Goal: Information Seeking & Learning: Learn about a topic

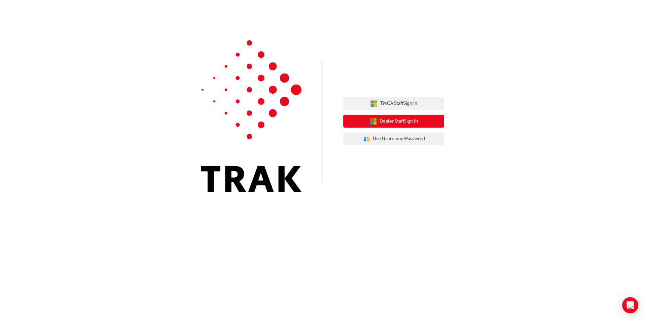
click at [390, 121] on span "Dealer Staff Sign In" at bounding box center [399, 122] width 38 height 8
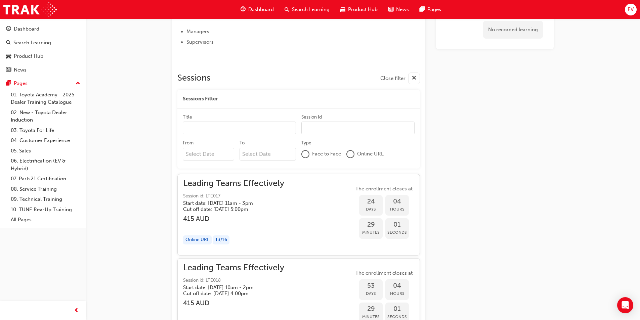
scroll to position [336, 0]
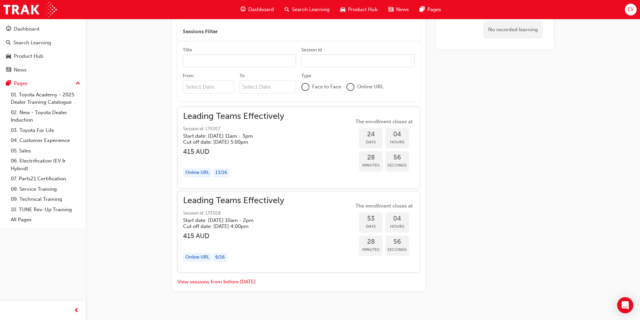
click at [292, 170] on div "Leading Teams Effectively Session id: LTE017 Start date: [DATE] 11am - 3pm Cut …" at bounding box center [298, 148] width 231 height 70
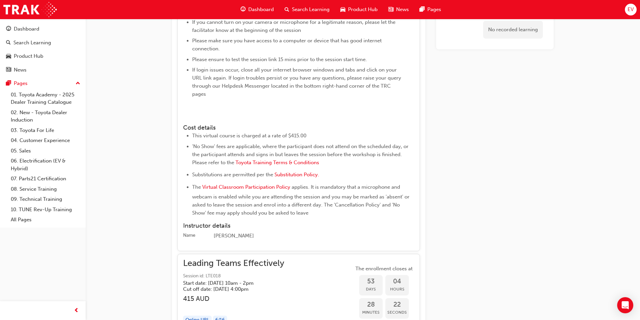
scroll to position [537, 0]
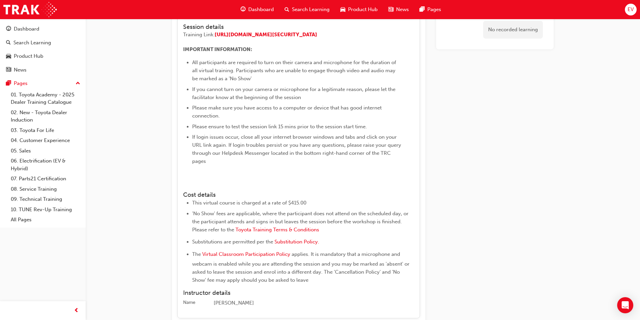
click at [183, 184] on img at bounding box center [183, 184] width 0 height 0
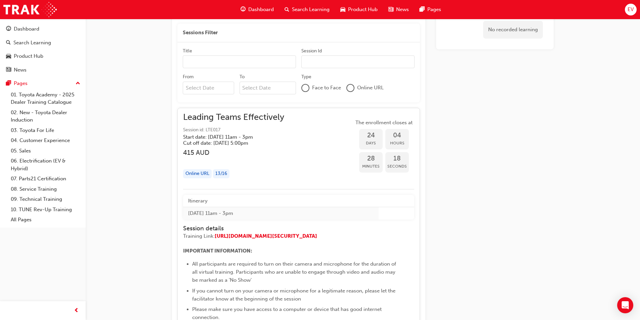
scroll to position [402, 0]
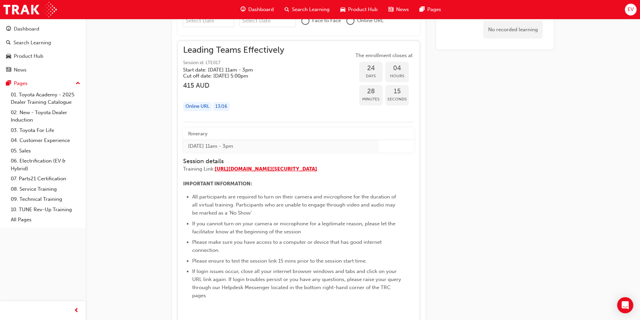
click at [242, 172] on span "[URL][DOMAIN_NAME][SECURITY_DATA]" at bounding box center [266, 169] width 103 height 6
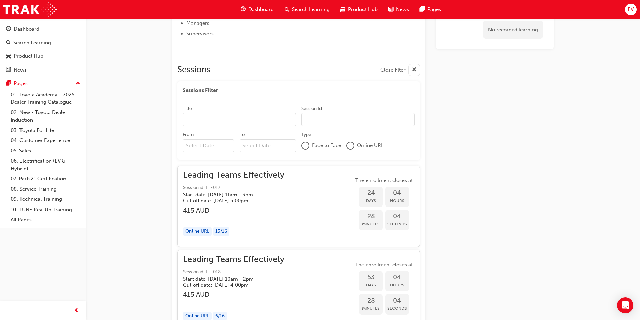
scroll to position [311, 0]
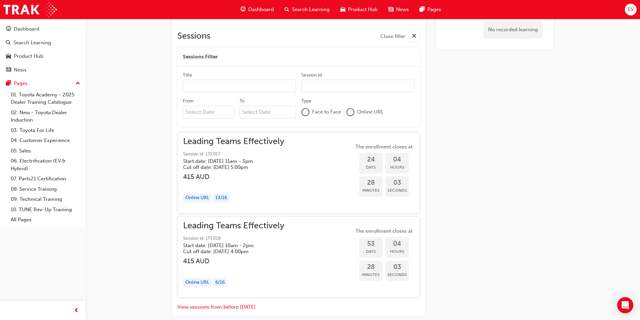
click at [291, 174] on div "Leading Teams Effectively Session id: LTE017 Start date: Tue 16 Sep 2025 , 11am…" at bounding box center [298, 173] width 231 height 70
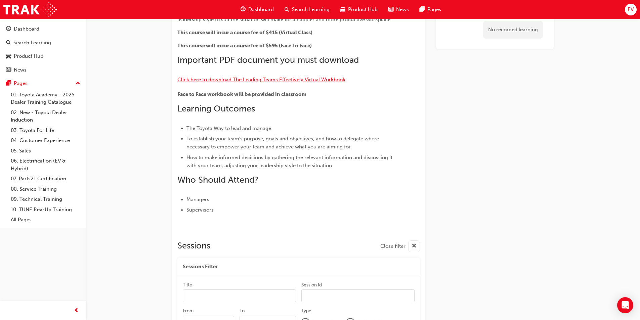
scroll to position [67, 0]
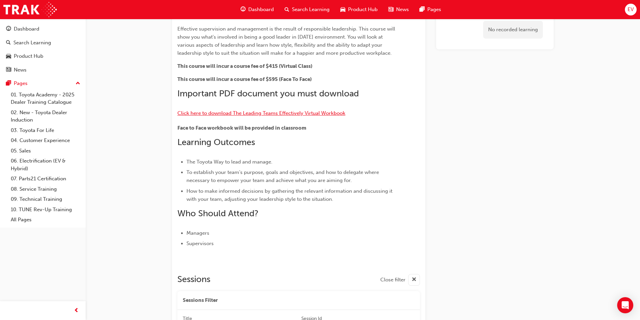
click at [239, 114] on span "Click here to download The Leading Teams Effectively Virtual Workbook" at bounding box center [261, 113] width 168 height 6
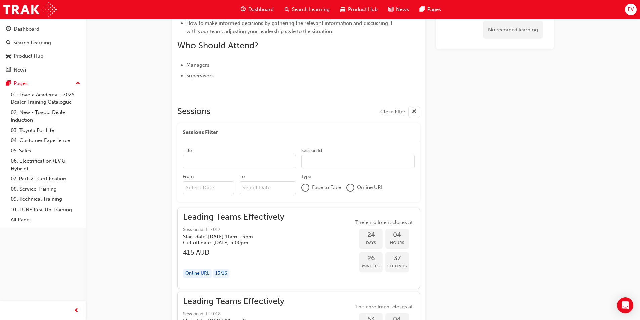
scroll to position [336, 0]
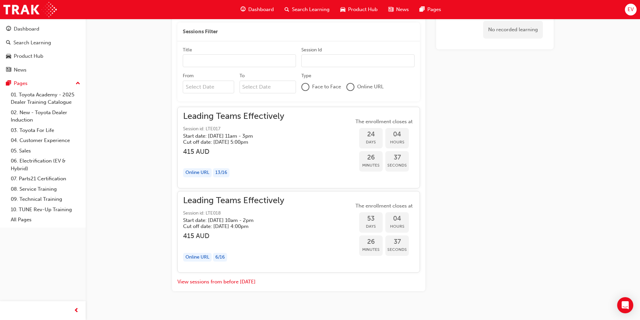
click at [254, 143] on h5 "Cut off date: [DATE] 5:00pm" at bounding box center [228, 142] width 90 height 6
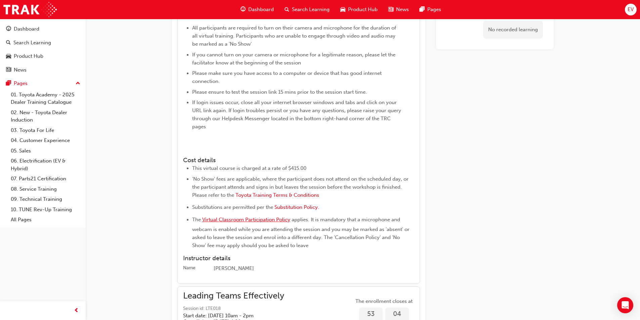
scroll to position [639, 0]
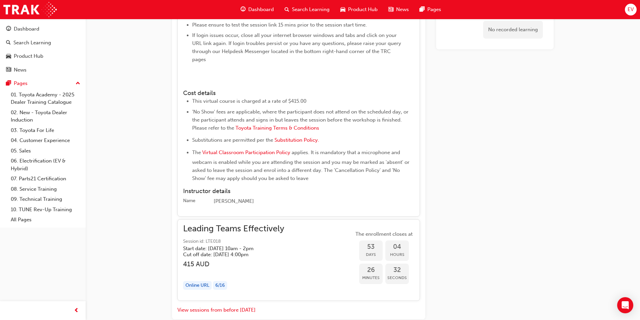
click at [228, 206] on div "[PERSON_NAME]" at bounding box center [314, 202] width 201 height 8
click at [240, 156] on span "Virtual Classroom Participation Policy" at bounding box center [246, 153] width 88 height 6
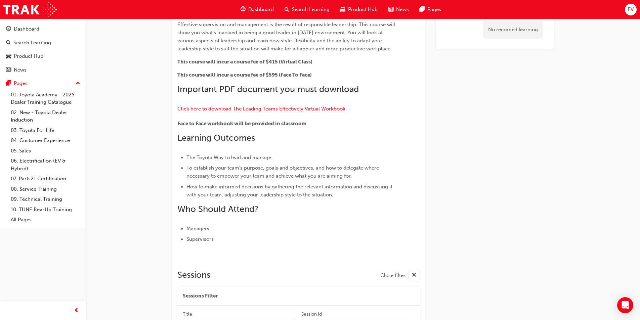
scroll to position [206, 0]
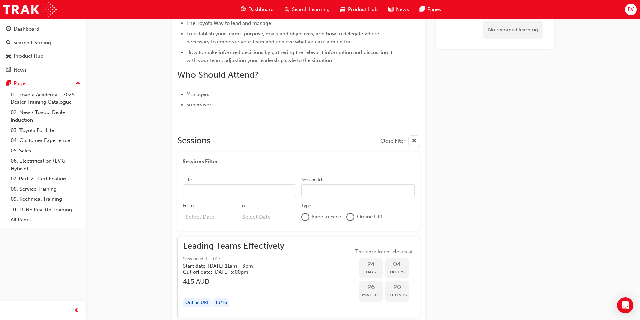
click at [225, 187] on input "Title" at bounding box center [239, 191] width 113 height 13
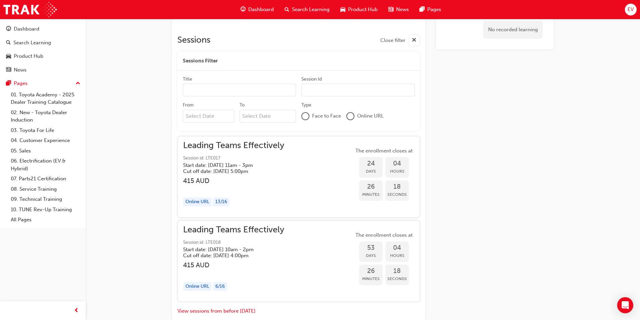
scroll to position [340, 0]
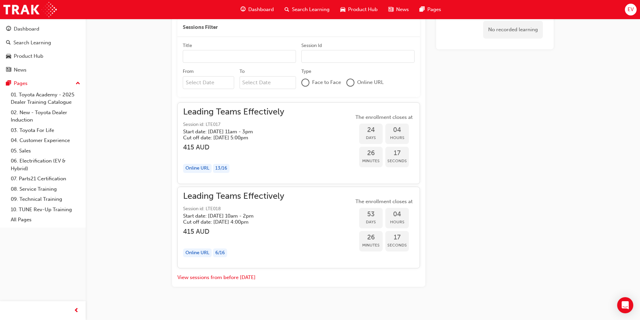
click at [308, 148] on div "Leading Teams Effectively Session id: LTE017 Start date: Tue 16 Sep 2025 , 11am…" at bounding box center [298, 143] width 231 height 70
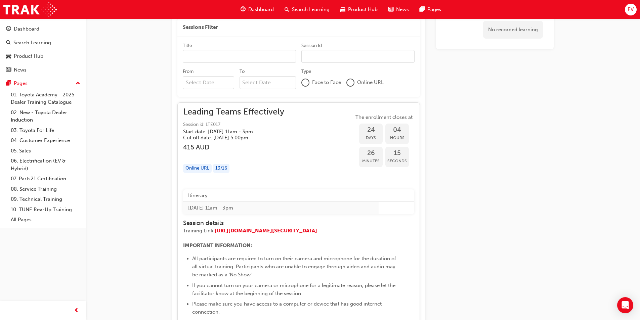
click at [197, 168] on div "Online URL" at bounding box center [197, 168] width 29 height 9
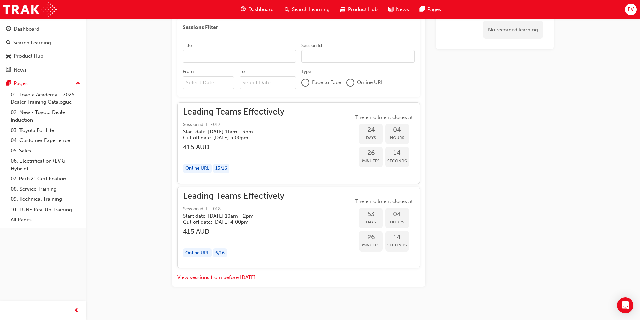
click at [201, 166] on div "Online URL" at bounding box center [197, 168] width 29 height 9
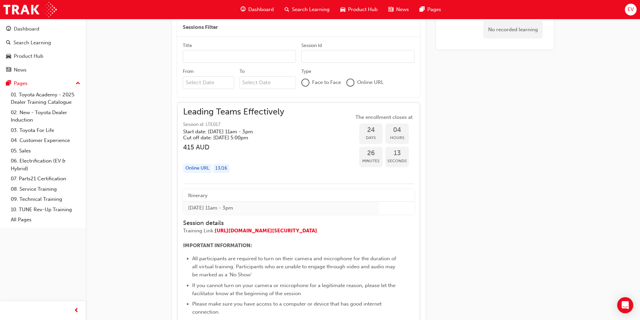
scroll to position [408, 0]
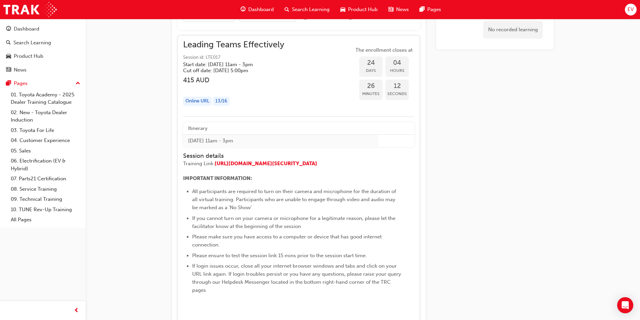
click at [229, 129] on th "Itinerary" at bounding box center [281, 128] width 196 height 12
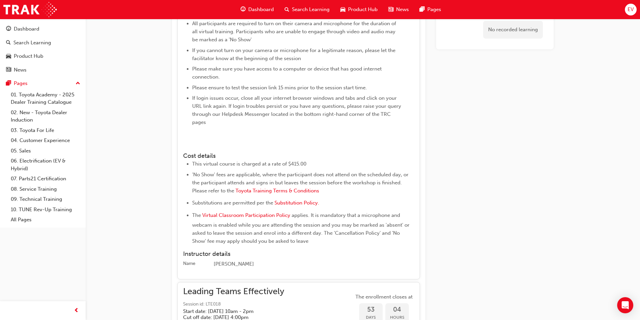
scroll to position [677, 0]
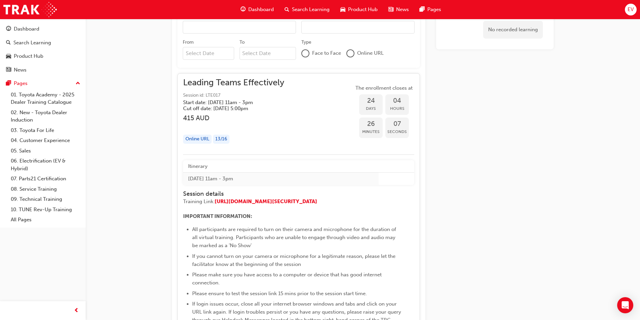
click at [289, 97] on div "Leading Teams Effectively Session id: LTE017 Start date: Tue 16 Sep 2025 , 11am…" at bounding box center [298, 114] width 231 height 70
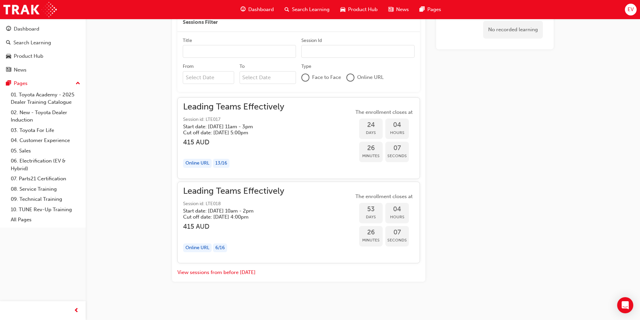
scroll to position [346, 0]
click at [306, 104] on div "Leading Teams Effectively Session id: LTE017 Start date: Tue 16 Sep 2025 , 11am…" at bounding box center [298, 138] width 231 height 70
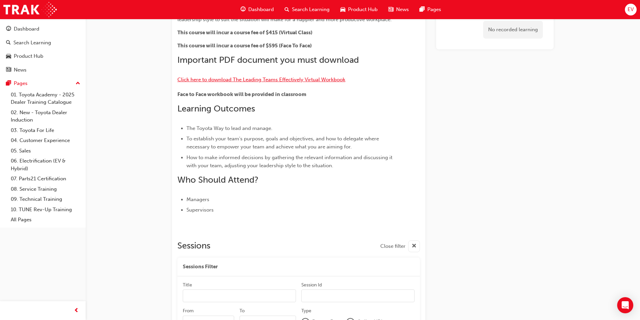
scroll to position [168, 0]
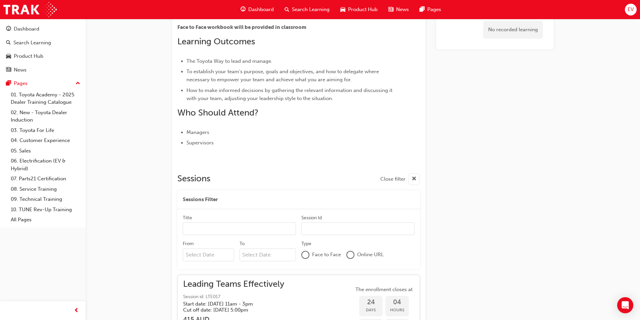
click at [207, 226] on input "Title" at bounding box center [239, 229] width 113 height 13
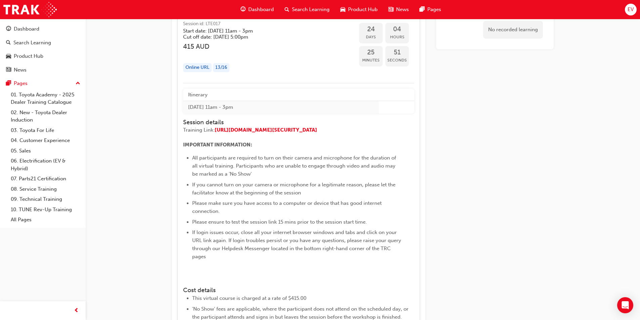
scroll to position [307, 0]
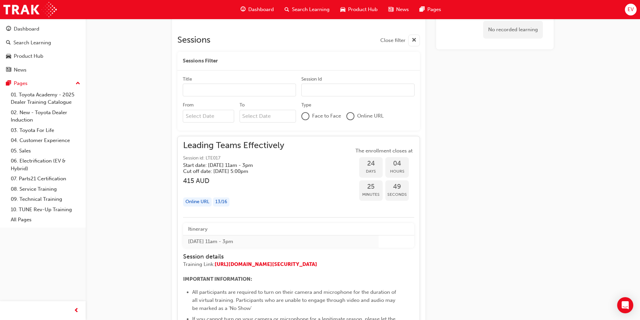
click at [305, 158] on div "Leading Teams Effectively Session id: LTE017 Start date: Tue 16 Sep 2025 , 11am…" at bounding box center [298, 177] width 231 height 70
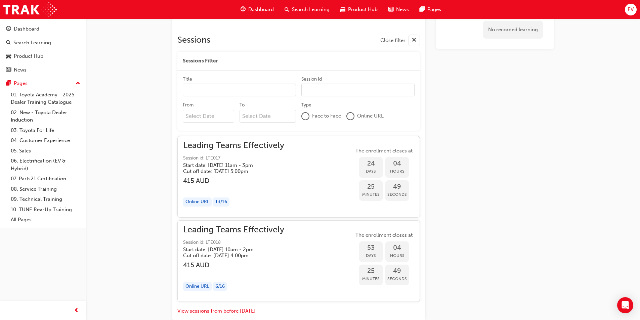
scroll to position [346, 0]
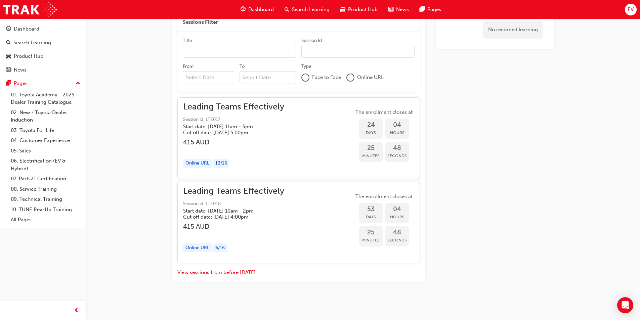
click at [284, 191] on span "Leading Teams Effectively" at bounding box center [233, 192] width 101 height 8
click at [310, 209] on div "Leading Teams Effectively Session id: LTE018 Start date: Wed 15 Oct 2025 , 10am…" at bounding box center [298, 223] width 231 height 70
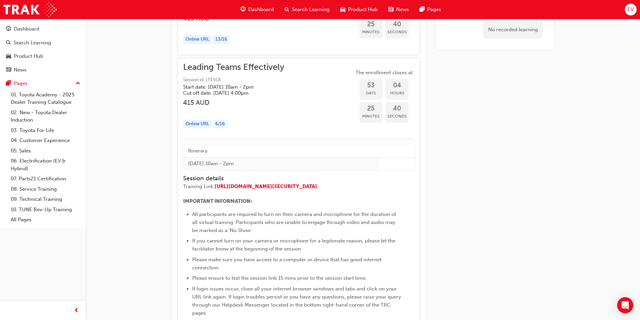
scroll to position [436, 0]
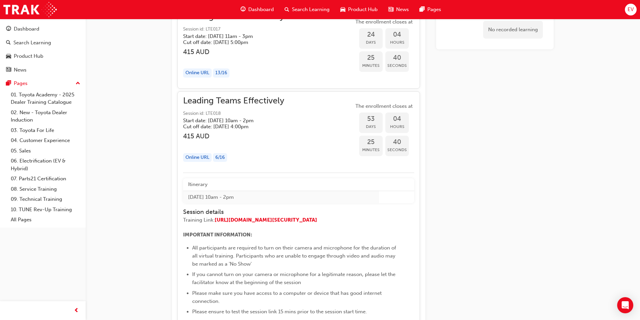
click at [316, 222] on p "Training Link: https://zoom.us/j/95777347535?pwd=YmpYM25XVUU2RXZpRXloN1JSWWU3UT…" at bounding box center [292, 221] width 218 height 10
click at [307, 117] on div "Leading Teams Effectively Session id: LTE018 Start date: Wed 15 Oct 2025 , 10am…" at bounding box center [298, 132] width 231 height 70
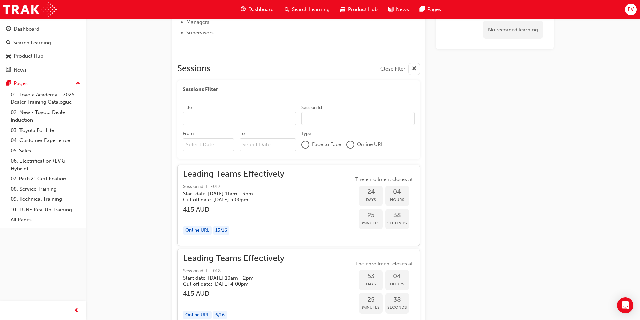
scroll to position [245, 0]
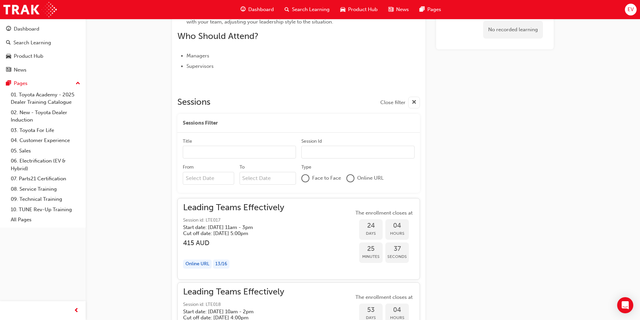
click at [298, 229] on div "Leading Teams Effectively Session id: LTE017 Start date: Tue 16 Sep 2025 , 11am…" at bounding box center [298, 239] width 231 height 70
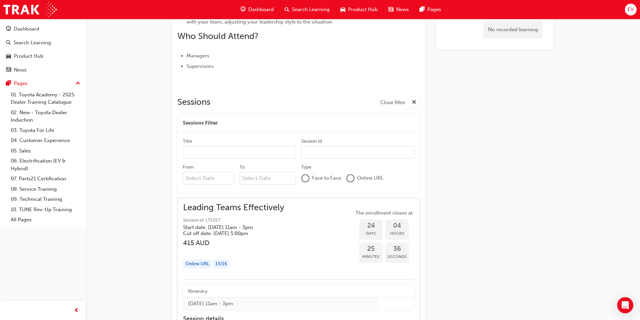
scroll to position [278, 0]
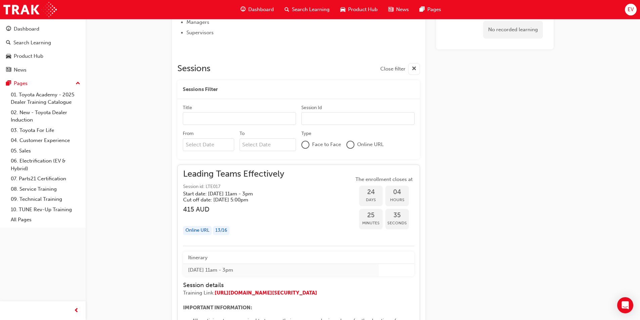
click at [197, 257] on th "Itinerary" at bounding box center [281, 258] width 196 height 12
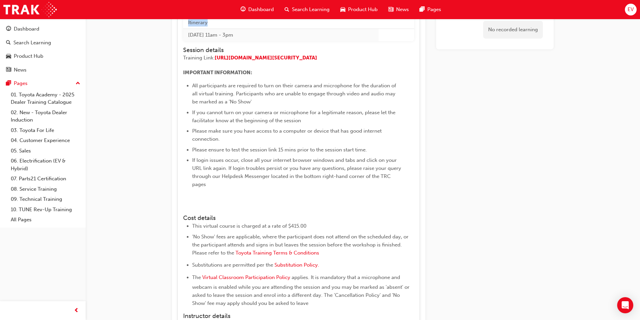
scroll to position [581, 0]
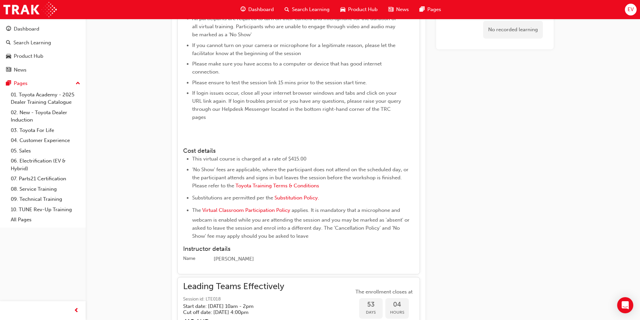
click at [183, 140] on img at bounding box center [183, 140] width 0 height 0
click at [203, 143] on div at bounding box center [292, 138] width 218 height 8
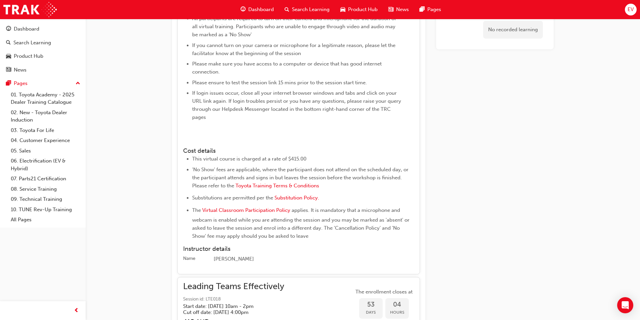
click at [191, 121] on ul "All participants are required to turn on their camera and microphone for the du…" at bounding box center [292, 67] width 218 height 107
click at [183, 140] on img at bounding box center [183, 140] width 0 height 0
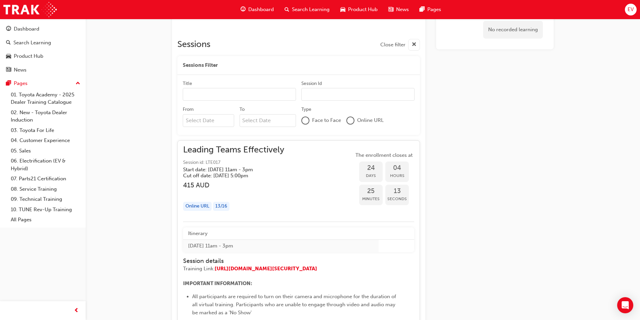
scroll to position [370, 0]
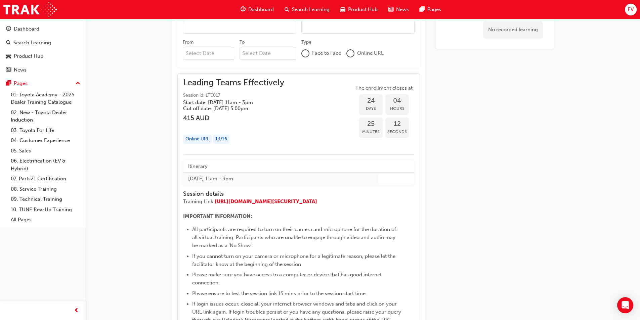
click at [293, 90] on div "Leading Teams Effectively Session id: LTE017 Start date: Tue 16 Sep 2025 , 11am…" at bounding box center [298, 114] width 231 height 70
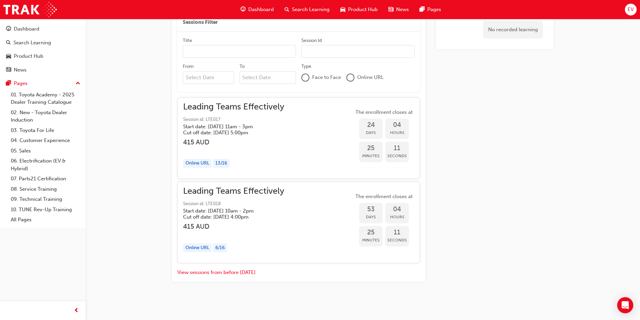
click at [292, 118] on div "Leading Teams Effectively Session id: LTE017 Start date: Tue 16 Sep 2025 , 11am…" at bounding box center [298, 138] width 231 height 70
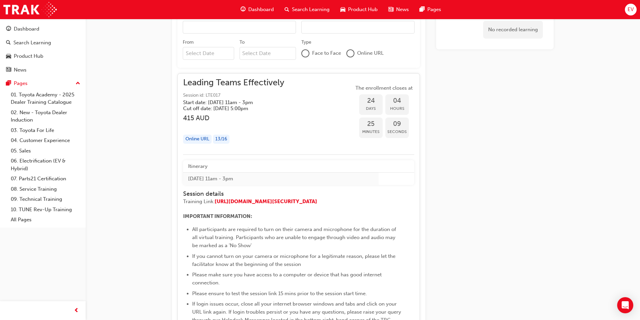
scroll to position [403, 0]
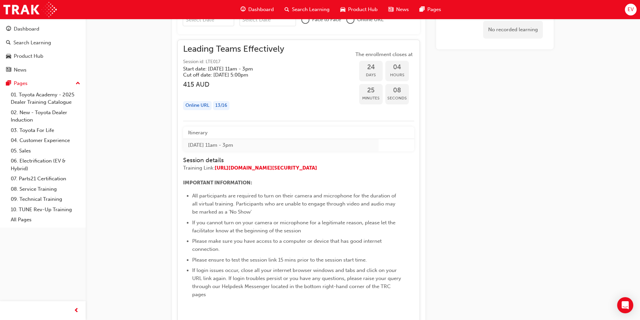
click at [214, 144] on td "[DATE] 11am - 3pm" at bounding box center [281, 145] width 196 height 12
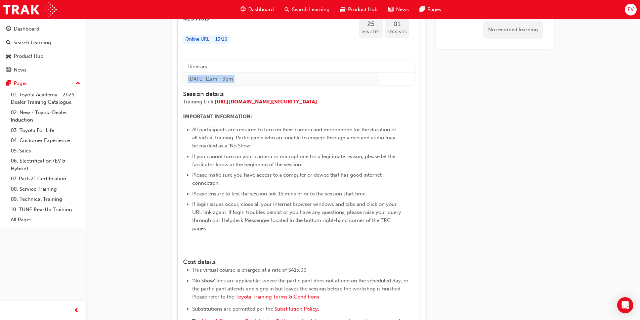
scroll to position [369, 0]
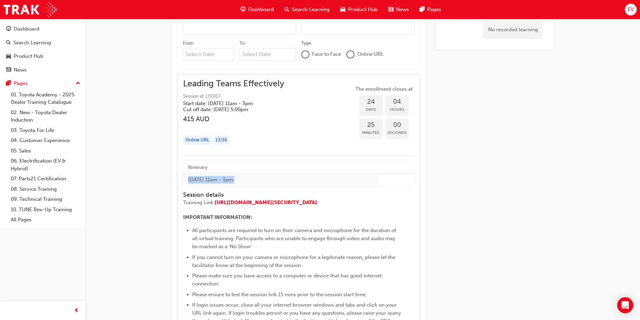
click at [213, 92] on div "Leading Teams Effectively Session id: LTE017 Start date: Tue 16 Sep 2025 , 11am…" at bounding box center [233, 96] width 101 height 33
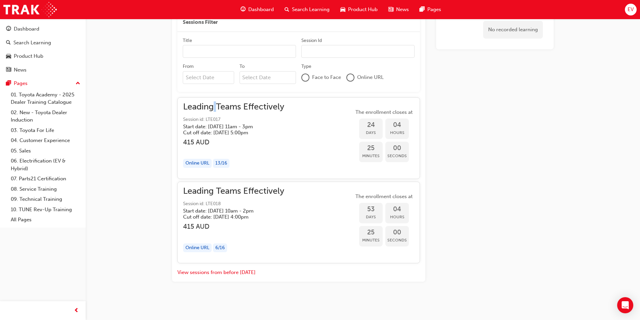
click at [213, 92] on div "Sessions Close filter Sessions Filter Title Session Id From To Type Face to Fac…" at bounding box center [298, 134] width 243 height 286
click at [215, 119] on span "Session id: LTE017" at bounding box center [233, 120] width 101 height 8
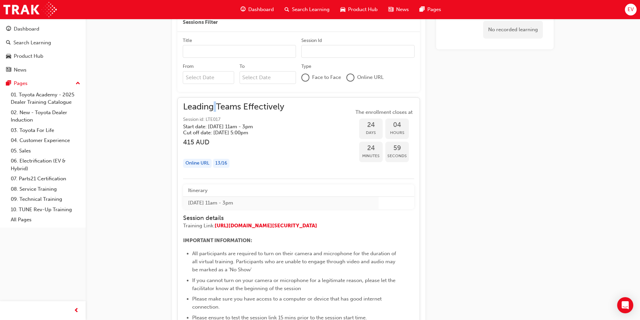
click at [215, 119] on span "Session id: LTE017" at bounding box center [233, 120] width 101 height 8
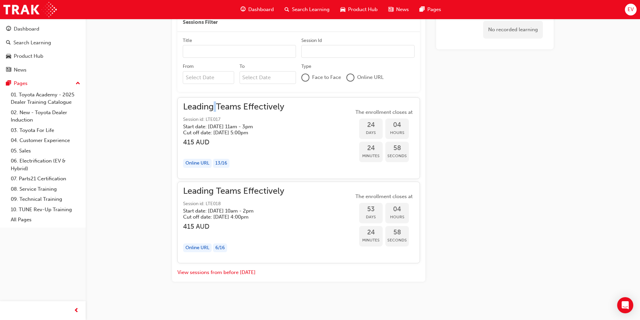
click at [215, 119] on span "Session id: LTE017" at bounding box center [233, 120] width 101 height 8
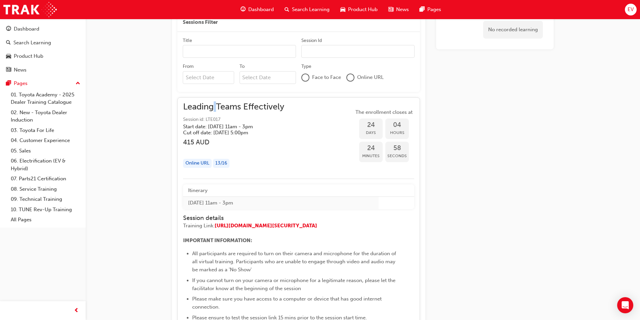
drag, startPoint x: 225, startPoint y: 119, endPoint x: 207, endPoint y: 121, distance: 17.2
click at [208, 121] on span "Session id: LTE017" at bounding box center [233, 120] width 101 height 8
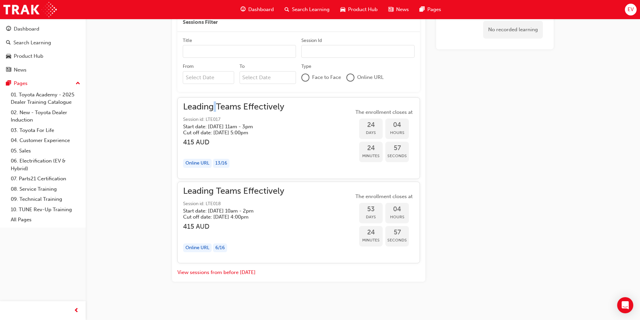
click at [208, 119] on span "Session id: LTE017" at bounding box center [233, 120] width 101 height 8
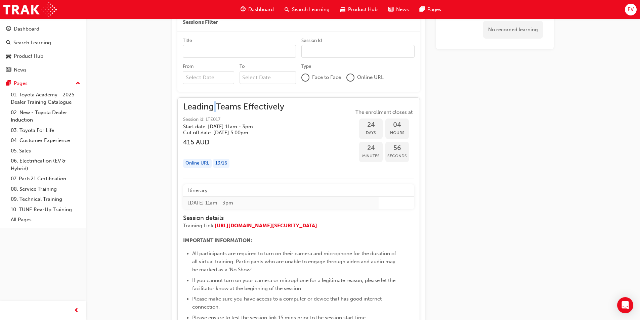
drag, startPoint x: 206, startPoint y: 116, endPoint x: 218, endPoint y: 117, distance: 12.8
click at [218, 117] on span "Session id: LTE017" at bounding box center [233, 120] width 101 height 8
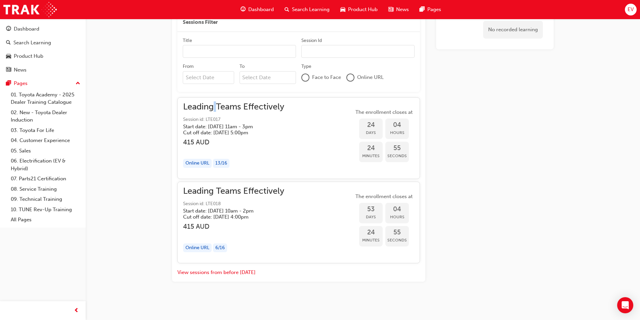
click at [215, 118] on span "Session id: LTE017" at bounding box center [233, 120] width 101 height 8
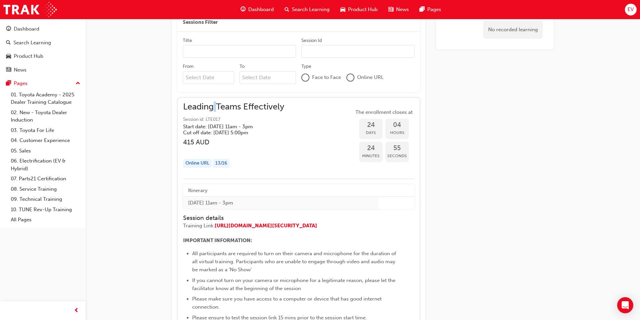
click at [215, 118] on span "Session id: LTE017" at bounding box center [233, 120] width 101 height 8
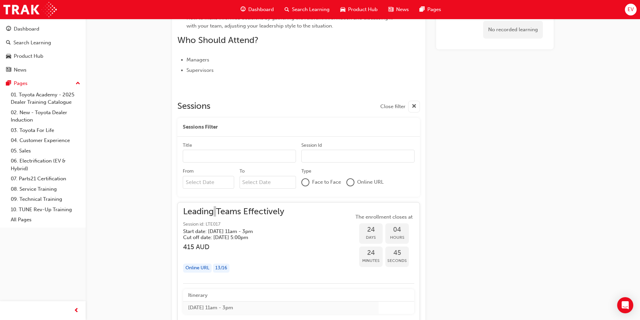
scroll to position [73, 0]
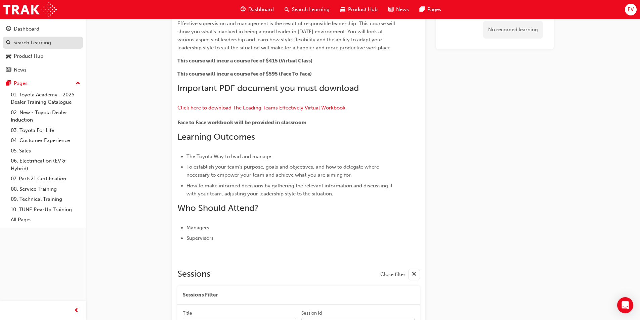
click at [31, 45] on div "Search Learning" at bounding box center [32, 43] width 38 height 8
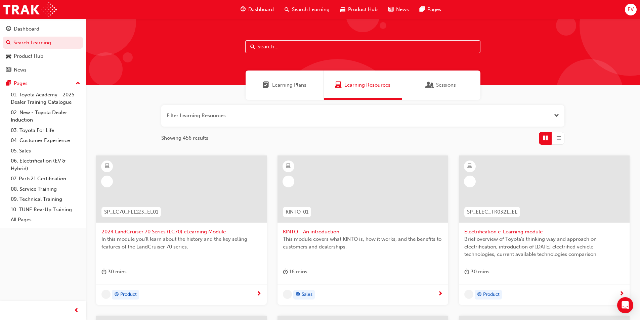
click at [280, 45] on input "text" at bounding box center [362, 46] width 235 height 13
paste input "LTE017"
type input "LTE017"
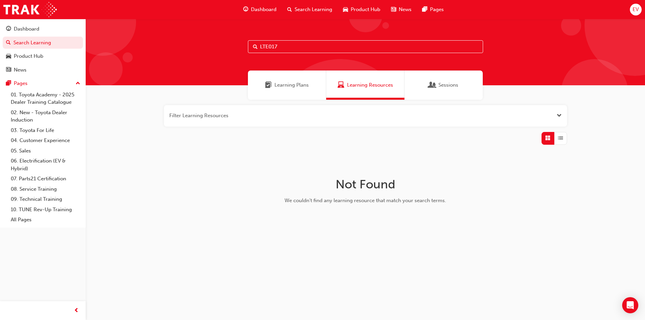
click at [445, 93] on div "Sessions" at bounding box center [444, 85] width 78 height 29
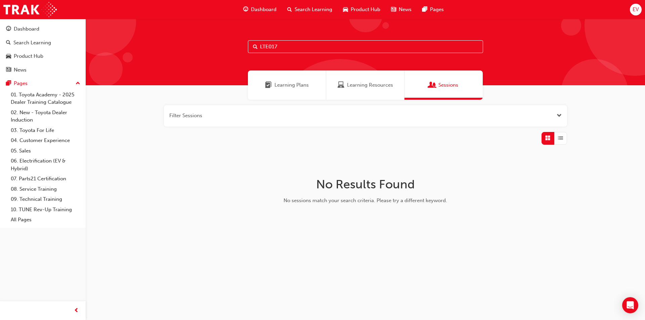
click at [295, 47] on input "LTE017" at bounding box center [365, 46] width 235 height 13
click at [306, 46] on input "LTE017" at bounding box center [365, 46] width 235 height 13
click at [28, 133] on link "03. Toyota For Life" at bounding box center [45, 130] width 75 height 10
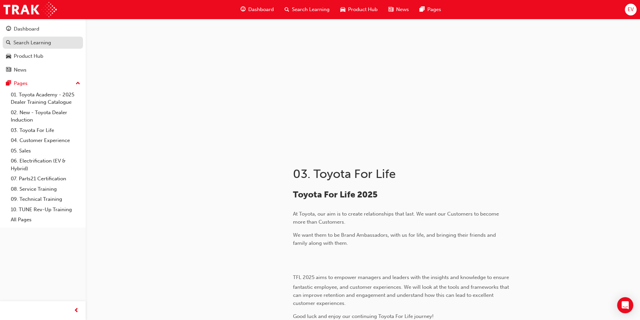
click at [21, 43] on div "Search Learning" at bounding box center [32, 43] width 38 height 8
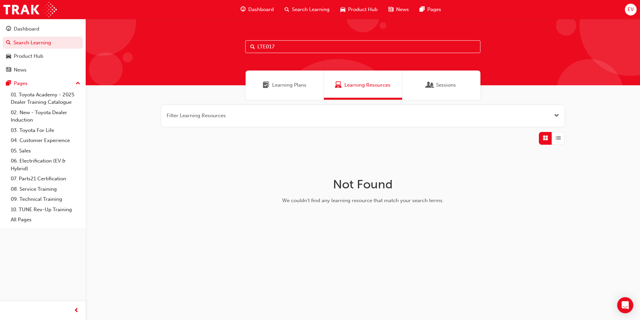
click at [314, 41] on input "LTE017" at bounding box center [362, 46] width 235 height 13
click at [314, 41] on input "LTE017" at bounding box center [365, 46] width 235 height 13
click at [283, 83] on span "Learning Plans" at bounding box center [292, 85] width 34 height 8
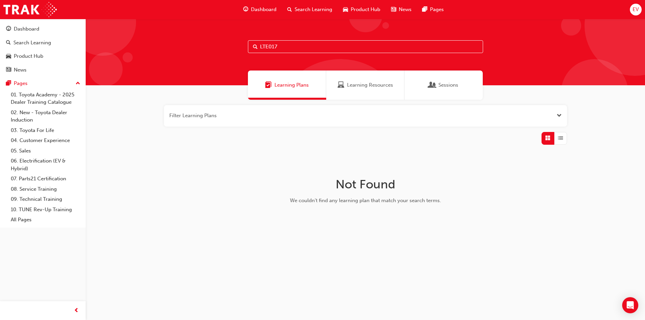
click at [470, 85] on div "Sessions" at bounding box center [444, 85] width 78 height 29
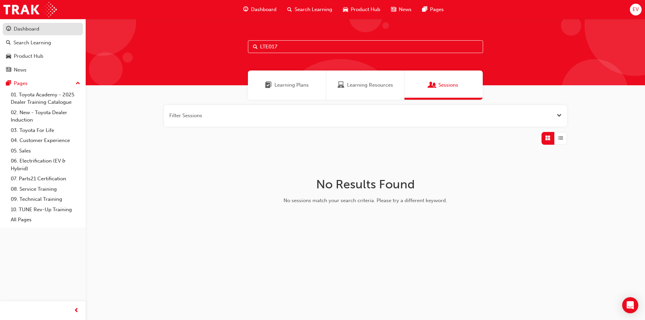
click at [20, 30] on div "Dashboard" at bounding box center [27, 29] width 26 height 8
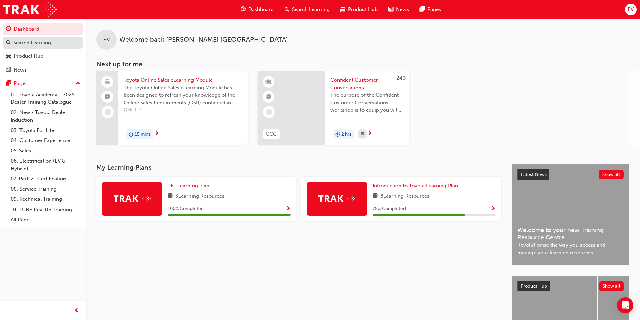
click at [29, 44] on div "Search Learning" at bounding box center [32, 43] width 38 height 8
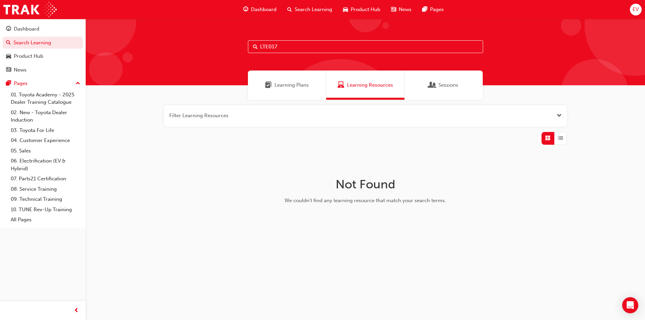
click at [371, 40] on input "LTE017" at bounding box center [365, 46] width 235 height 13
click at [441, 86] on span "Sessions" at bounding box center [449, 85] width 20 height 8
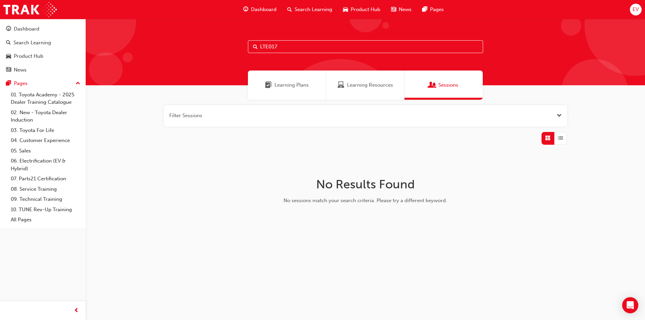
click at [285, 149] on div "Filter Sessions No Results Found No sessions match your search criteria. Please…" at bounding box center [366, 168] width 560 height 137
click at [347, 124] on button "button" at bounding box center [365, 116] width 403 height 22
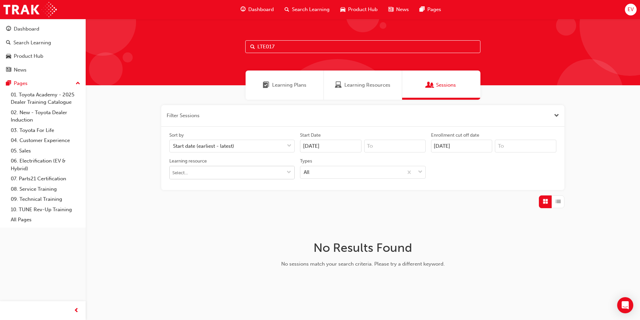
click at [196, 172] on input "Learning resource" at bounding box center [232, 172] width 125 height 13
click at [509, 148] on input at bounding box center [526, 146] width 62 height 13
click at [179, 116] on button "button" at bounding box center [362, 116] width 403 height 22
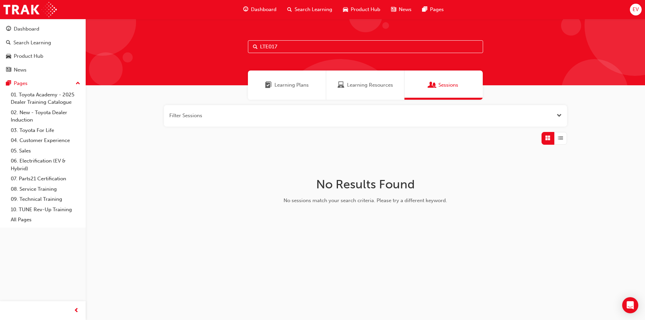
click at [205, 118] on button "button" at bounding box center [365, 116] width 403 height 22
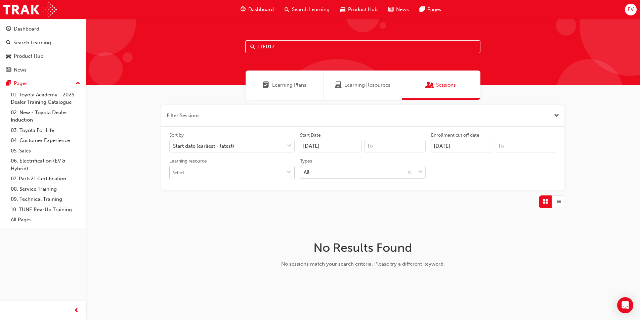
click at [194, 173] on input "Learning resource" at bounding box center [232, 172] width 125 height 13
paste input "LTE017"
click at [218, 170] on input "LTE017" at bounding box center [232, 172] width 125 height 13
type input "LTE017"
click at [271, 144] on div "Start date (earliest - latest)" at bounding box center [227, 146] width 115 height 12
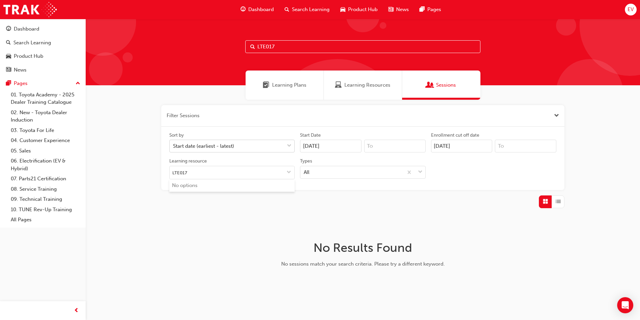
click at [174, 144] on input "Sort by Start date (earliest - latest)" at bounding box center [173, 146] width 1 height 6
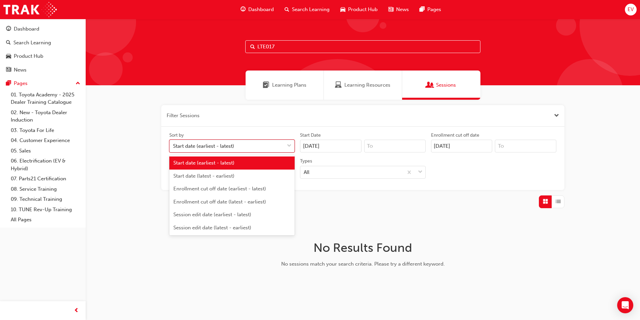
click at [231, 147] on div "Start date (earliest - latest)" at bounding box center [203, 147] width 61 height 8
click at [174, 147] on input "Sort by option Start date (earliest - latest) focused, 1 of 6. 6 results availa…" at bounding box center [173, 146] width 1 height 6
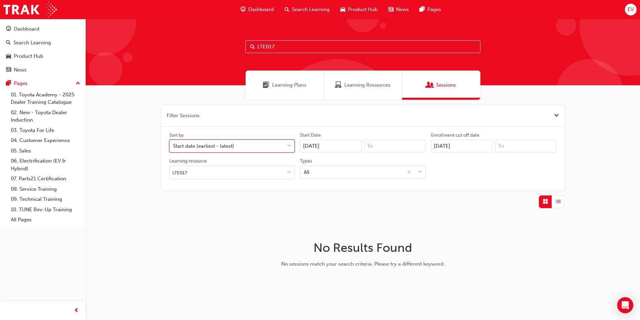
click at [231, 147] on div "Start date (earliest - latest)" at bounding box center [203, 147] width 61 height 8
click at [174, 147] on input "Sort by 0 results available. Select is focused ,type to refine list, press Down…" at bounding box center [173, 146] width 1 height 6
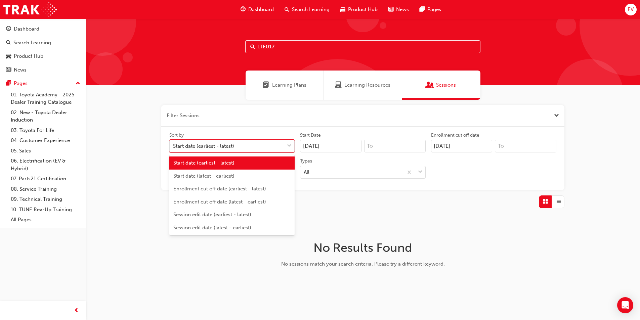
click at [196, 123] on button "button" at bounding box center [362, 116] width 403 height 22
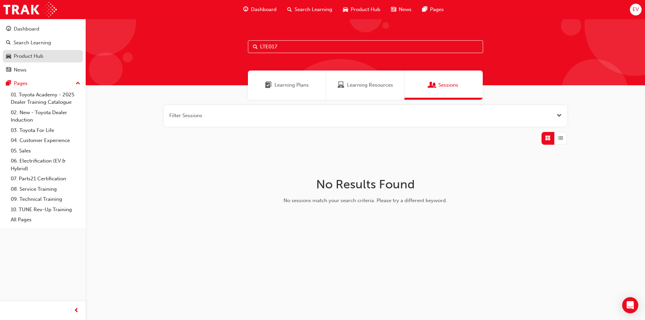
click at [24, 57] on div "Product Hub" at bounding box center [29, 56] width 30 height 8
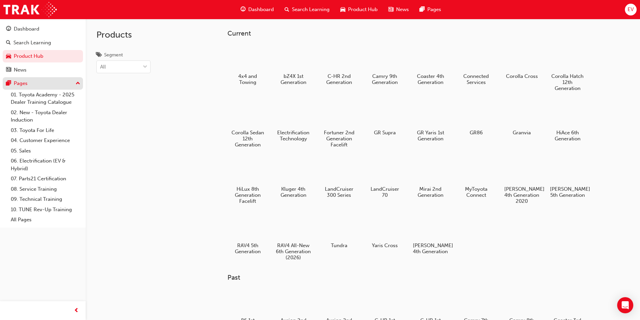
click at [24, 83] on div "Pages" at bounding box center [21, 84] width 14 height 8
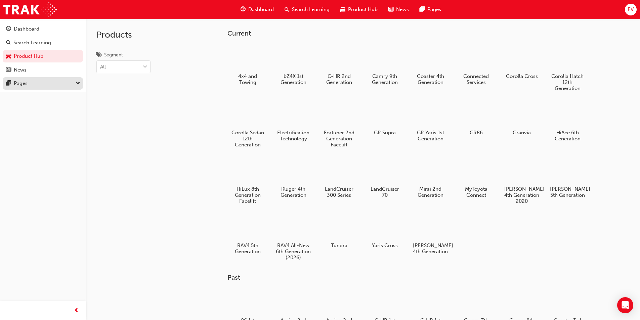
click at [24, 83] on div "Pages" at bounding box center [21, 84] width 14 height 8
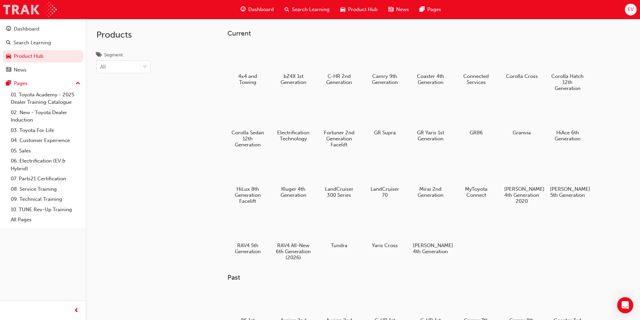
click at [18, 12] on img at bounding box center [29, 9] width 53 height 15
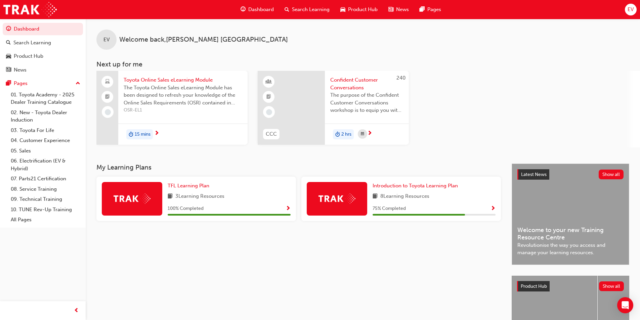
click at [299, 11] on span "Search Learning" at bounding box center [311, 10] width 38 height 8
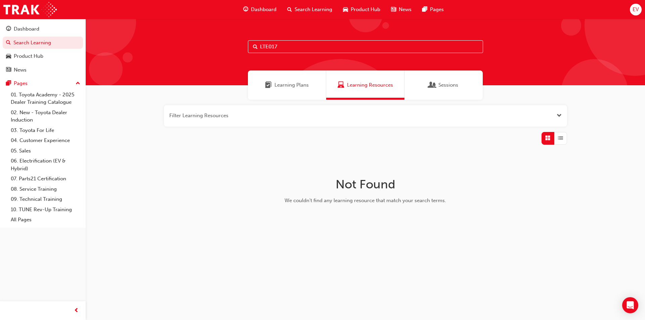
click at [300, 53] on div "LTE017" at bounding box center [366, 52] width 560 height 67
click at [301, 46] on input "LTE017" at bounding box center [365, 46] width 235 height 13
type input "L"
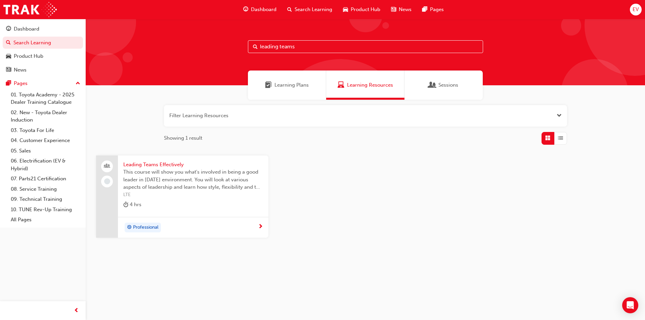
type input "leading teams"
click at [190, 227] on div "Professional" at bounding box center [190, 228] width 135 height 10
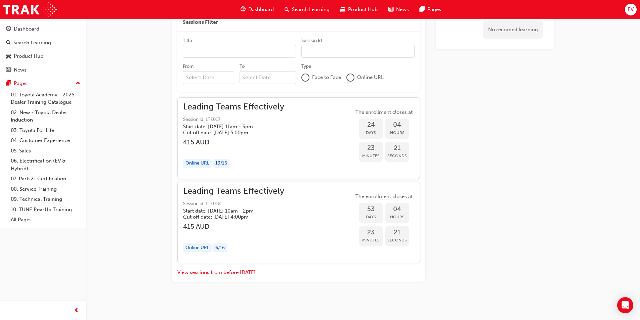
scroll to position [312, 0]
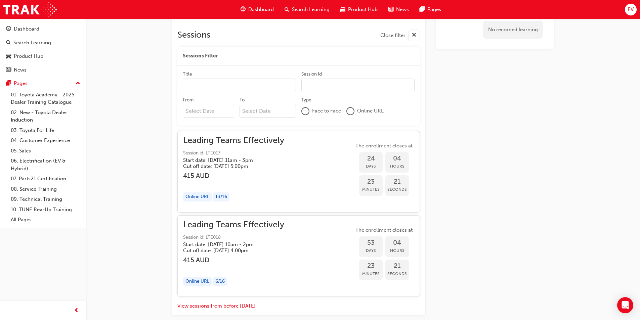
click at [298, 168] on div "Leading Teams Effectively Session id: LTE017 Start date: Tue 16 Sep 2025 , 11am…" at bounding box center [298, 172] width 231 height 70
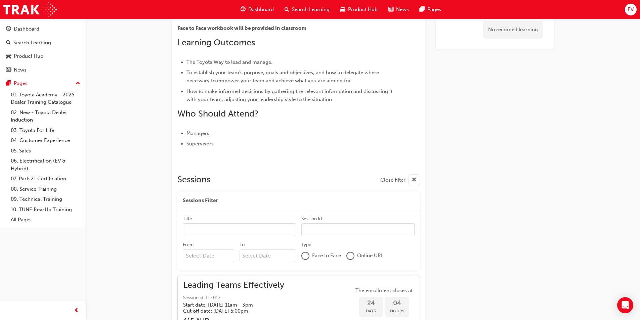
scroll to position [234, 0]
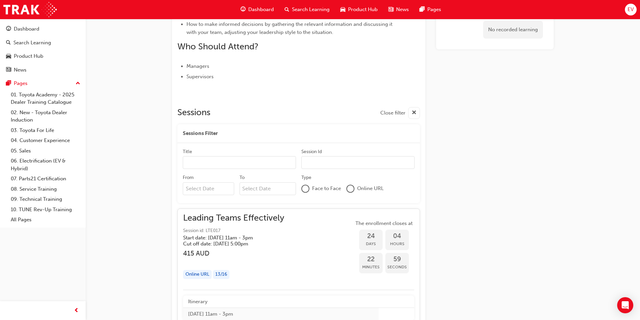
click at [319, 226] on div "Leading Teams Effectively Session id: LTE017 Start date: Tue 16 Sep 2025 , 11am…" at bounding box center [298, 249] width 231 height 70
click at [350, 189] on div at bounding box center [350, 189] width 7 height 7
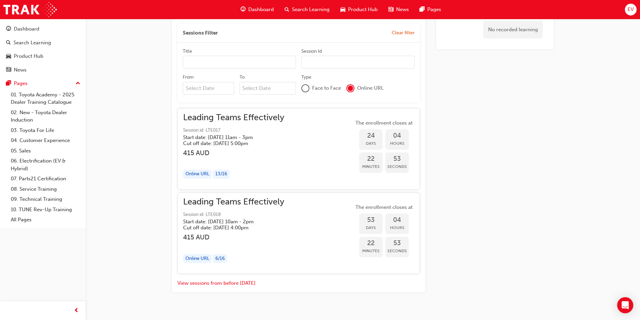
click at [274, 133] on span "Session id: LTE017" at bounding box center [233, 131] width 101 height 8
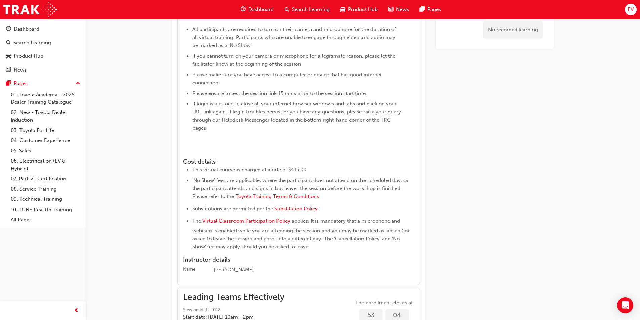
scroll to position [671, 0]
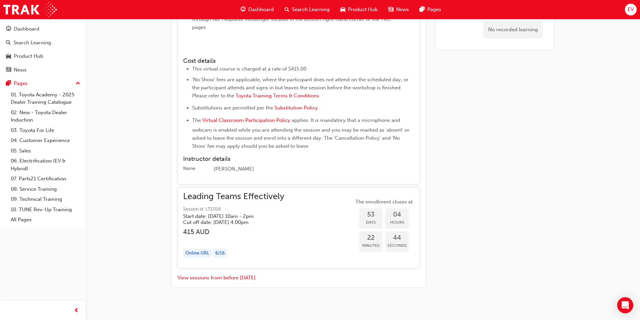
drag, startPoint x: 179, startPoint y: 59, endPoint x: 191, endPoint y: 64, distance: 13.1
click at [183, 50] on img at bounding box center [183, 50] width 0 height 0
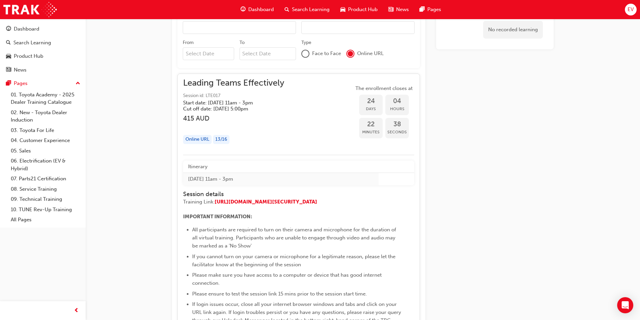
scroll to position [504, 0]
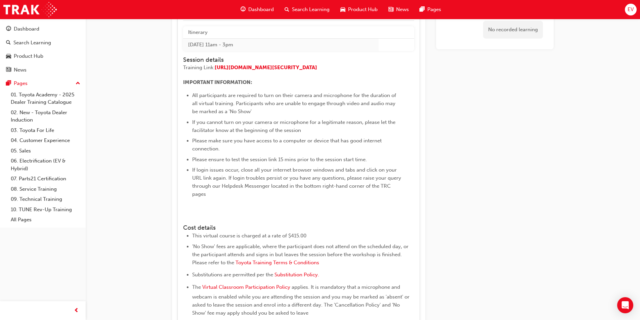
click at [183, 217] on img at bounding box center [183, 217] width 0 height 0
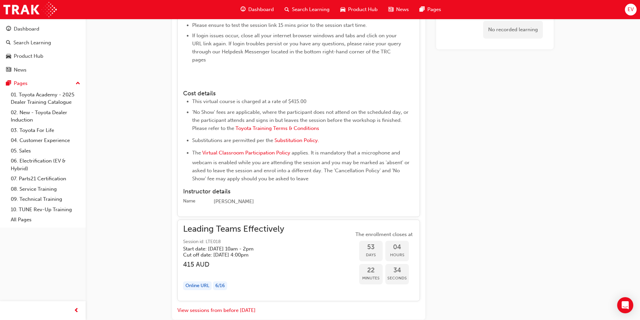
scroll to position [672, 0]
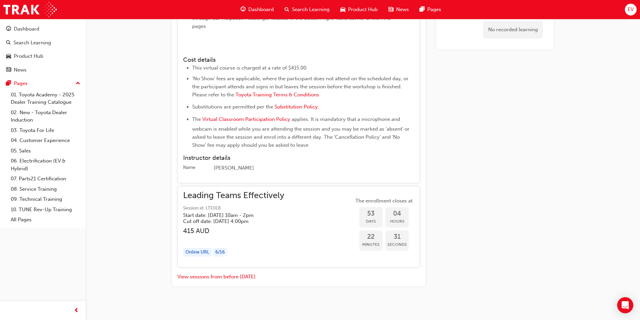
drag, startPoint x: 254, startPoint y: 199, endPoint x: 184, endPoint y: 88, distance: 131.5
click at [184, 88] on div "Itinerary Tue 16 Sep 2025 11am - 3pm Session details Training Link: https://zoo…" at bounding box center [298, 15] width 231 height 314
click at [184, 64] on h4 "Cost details" at bounding box center [298, 59] width 231 height 7
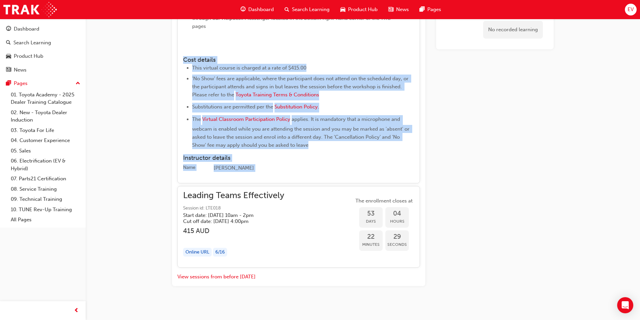
drag, startPoint x: 184, startPoint y: 88, endPoint x: 267, endPoint y: 196, distance: 136.1
click at [267, 172] on div "Itinerary Tue 16 Sep 2025 11am - 3pm Session details Training Link: https://zoo…" at bounding box center [298, 15] width 231 height 314
click at [267, 172] on div "[PERSON_NAME]" at bounding box center [314, 168] width 201 height 8
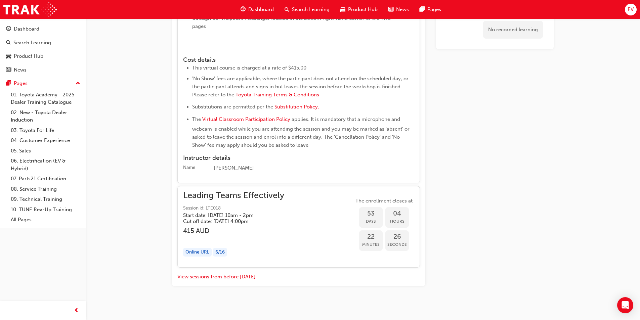
drag, startPoint x: 259, startPoint y: 197, endPoint x: 184, endPoint y: 86, distance: 134.7
click at [184, 86] on div "Itinerary Tue 16 Sep 2025 11am - 3pm Session details Training Link: https://zoo…" at bounding box center [298, 15] width 231 height 314
click at [184, 64] on h4 "Cost details" at bounding box center [298, 59] width 231 height 7
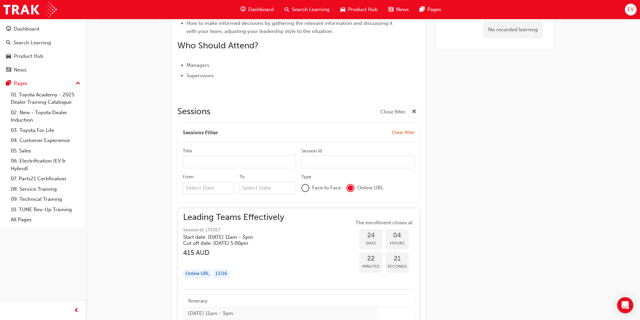
scroll to position [168, 0]
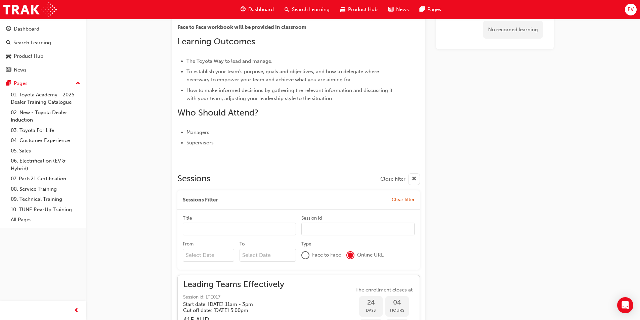
click at [201, 111] on span "Who Should Attend?" at bounding box center [217, 113] width 81 height 10
click at [417, 179] on div "button" at bounding box center [414, 179] width 12 height 12
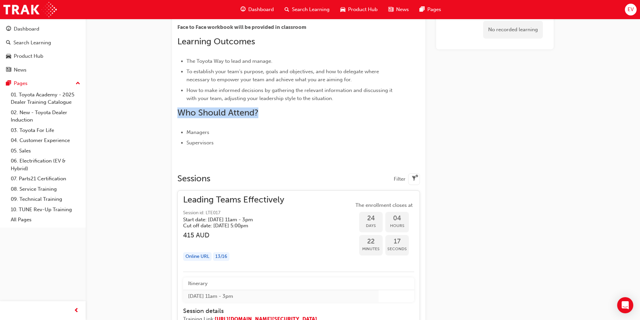
scroll to position [235, 0]
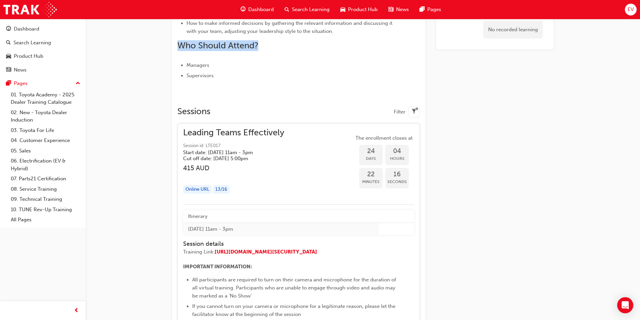
click at [320, 146] on div "Leading Teams Effectively Session id: LTE017 Start date: Tue 16 Sep 2025 , 11am…" at bounding box center [298, 164] width 231 height 70
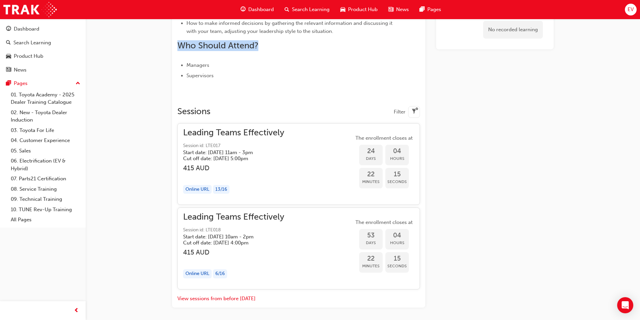
click at [322, 148] on div "Leading Teams Effectively Session id: LTE017 Start date: Tue 16 Sep 2025 , 11am…" at bounding box center [298, 164] width 231 height 70
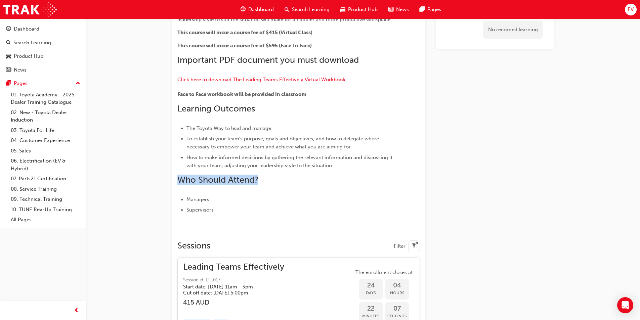
scroll to position [0, 0]
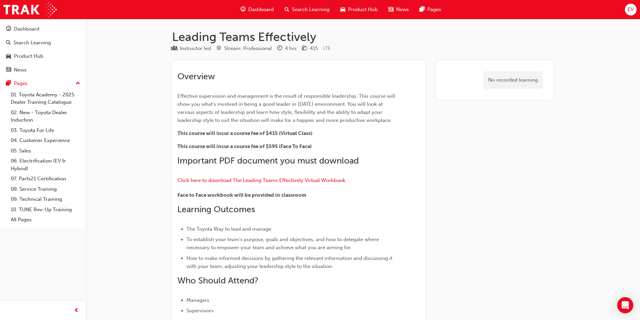
click at [300, 47] on div "Instructor led Stream: Professional 4 hrs 415 LTE" at bounding box center [363, 49] width 382 height 11
drag, startPoint x: 175, startPoint y: 49, endPoint x: 324, endPoint y: 48, distance: 149.6
click at [324, 48] on div "Instructor led Stream: Professional 4 hrs 415 LTE" at bounding box center [363, 49] width 382 height 11
click at [329, 49] on span "LTE" at bounding box center [326, 48] width 7 height 6
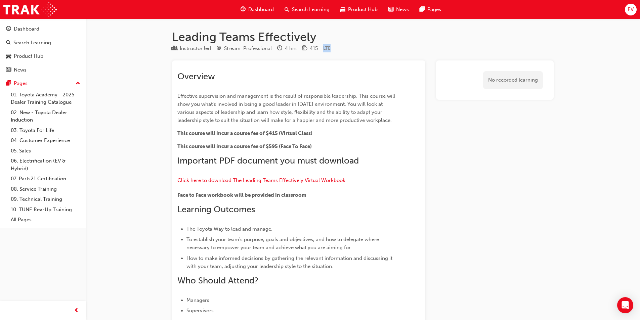
click at [329, 49] on span "LTE" at bounding box center [326, 48] width 7 height 6
click at [336, 47] on div "Instructor led Stream: Professional 4 hrs 415 LTE" at bounding box center [363, 49] width 382 height 11
click at [340, 46] on div "Instructor led Stream: Professional 4 hrs 415 LTE" at bounding box center [363, 49] width 382 height 11
drag, startPoint x: 332, startPoint y: 47, endPoint x: 178, endPoint y: 49, distance: 153.6
click at [178, 49] on div "Instructor led Stream: Professional 4 hrs 415 LTE" at bounding box center [363, 49] width 382 height 11
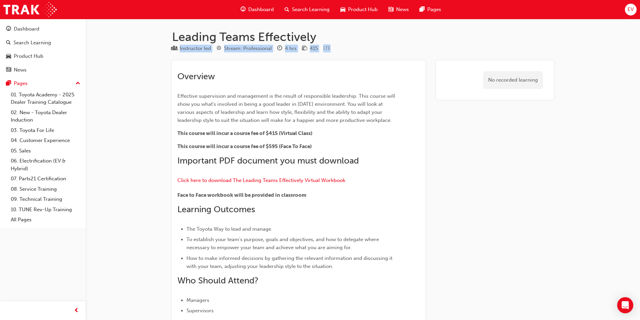
click at [178, 49] on div "Instructor led" at bounding box center [191, 48] width 39 height 8
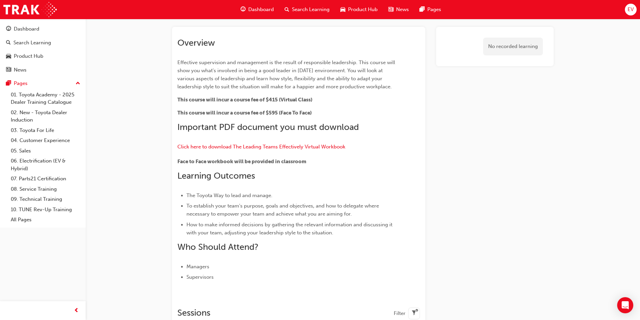
scroll to position [168, 0]
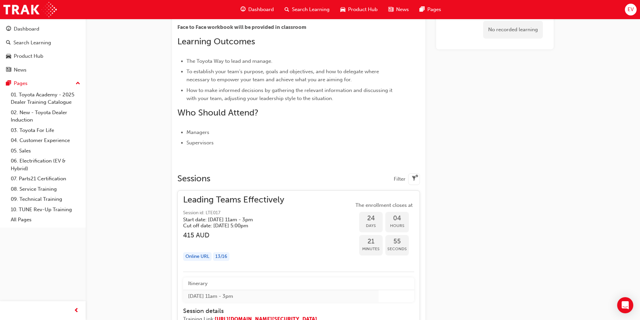
click at [329, 205] on div "Leading Teams Effectively Session id: LTE017 Start date: Tue 16 Sep 2025 , 11am…" at bounding box center [298, 231] width 231 height 70
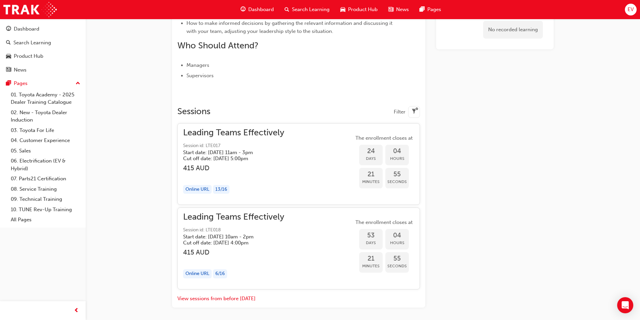
scroll to position [261, 0]
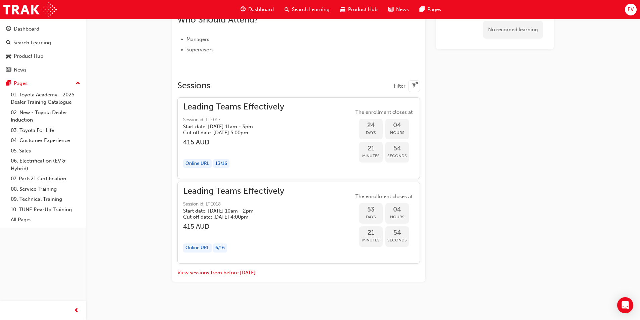
click at [294, 128] on div "Leading Teams Effectively Session id: LTE017 Start date: Tue 16 Sep 2025 , 11am…" at bounding box center [298, 138] width 231 height 70
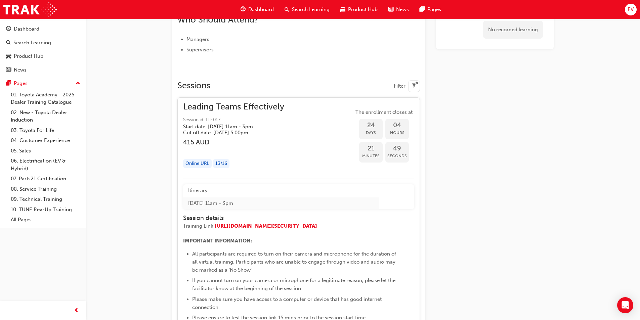
scroll to position [328, 0]
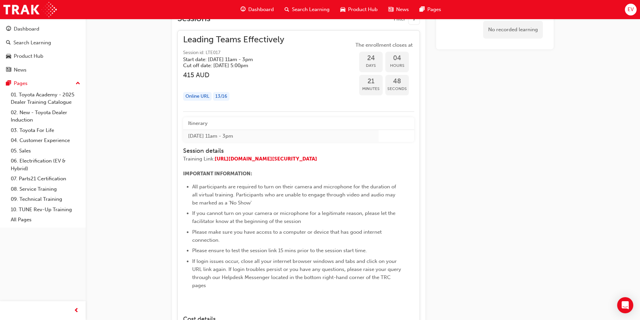
click at [196, 95] on div "Online URL" at bounding box center [197, 96] width 29 height 9
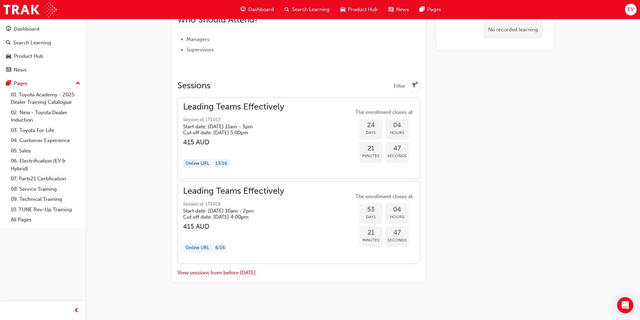
click at [228, 158] on div "Leading Teams Effectively Session id: LTE017 Start date: Tue 16 Sep 2025 , 11am…" at bounding box center [233, 138] width 101 height 70
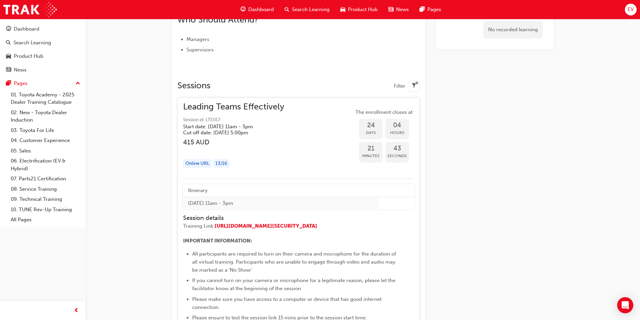
click at [284, 146] on h3 "415 AUD" at bounding box center [233, 142] width 101 height 8
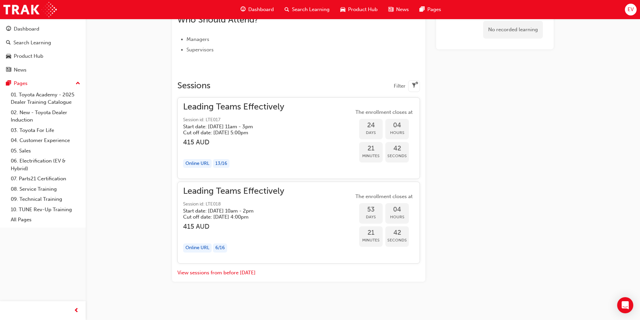
click at [284, 146] on h3 "415 AUD" at bounding box center [233, 142] width 101 height 8
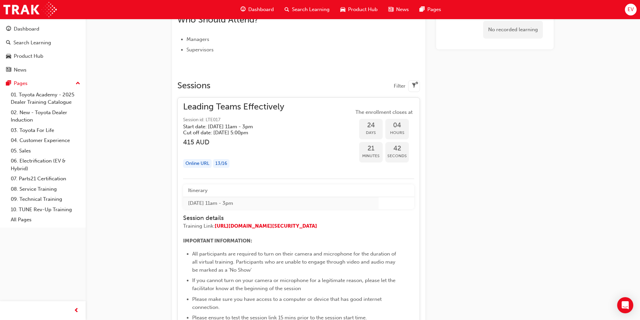
click at [284, 146] on h3 "415 AUD" at bounding box center [233, 142] width 101 height 8
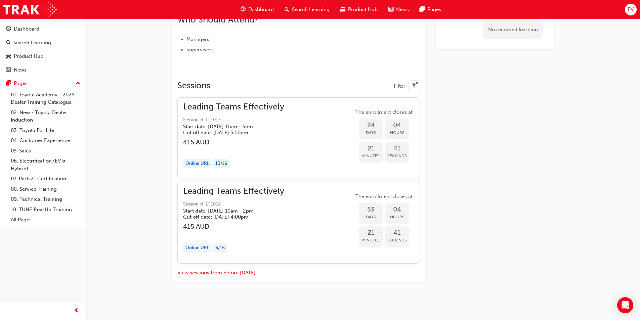
click at [284, 147] on div "button" at bounding box center [233, 150] width 101 height 8
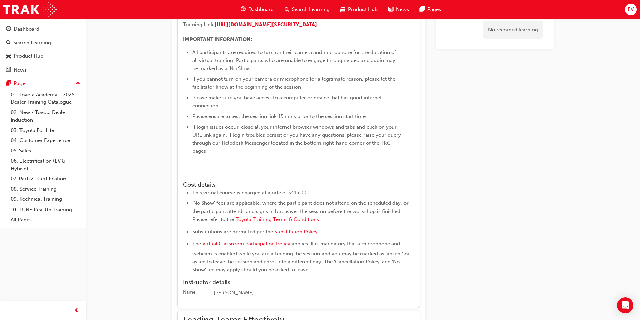
scroll to position [530, 0]
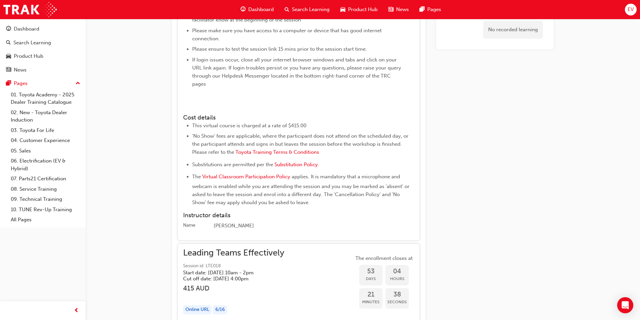
click at [183, 107] on img at bounding box center [183, 107] width 0 height 0
drag, startPoint x: 196, startPoint y: 120, endPoint x: 310, endPoint y: 128, distance: 114.6
click at [310, 109] on div at bounding box center [292, 105] width 218 height 8
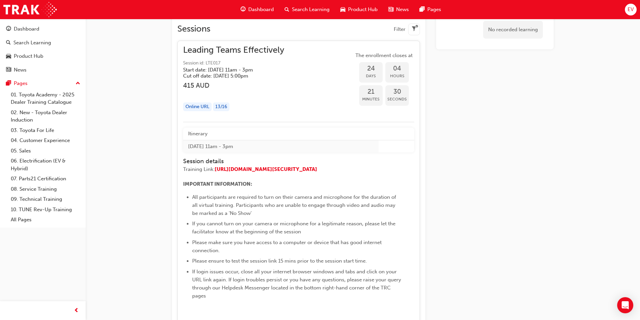
scroll to position [184, 0]
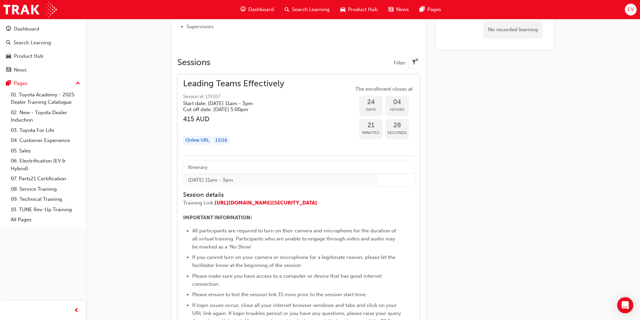
click at [281, 89] on div "Leading Teams Effectively Session id: LTE017 Start date: Tue 16 Sep 2025 , 11am…" at bounding box center [233, 96] width 101 height 33
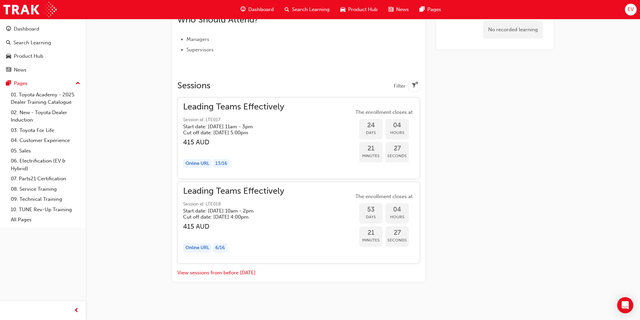
click at [284, 119] on span "Session id: LTE017" at bounding box center [233, 120] width 101 height 8
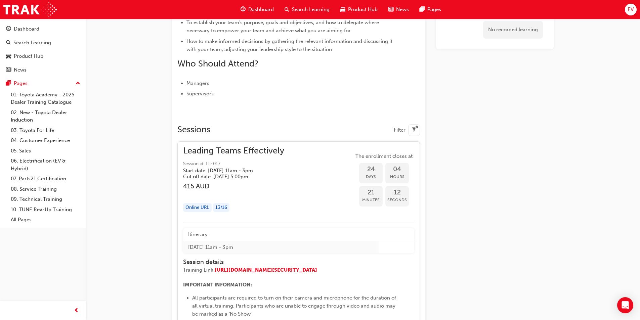
scroll to position [284, 0]
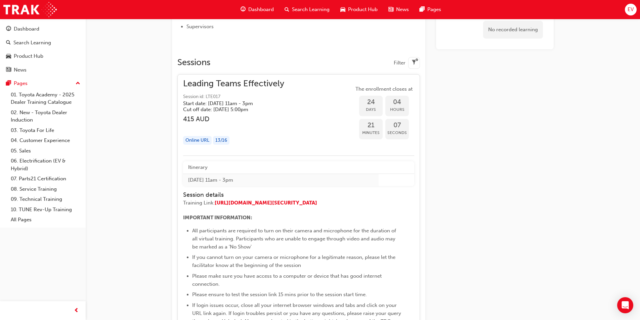
click at [303, 88] on div "Leading Teams Effectively Session id: LTE017 Start date: Tue 16 Sep 2025 , 11am…" at bounding box center [298, 115] width 231 height 70
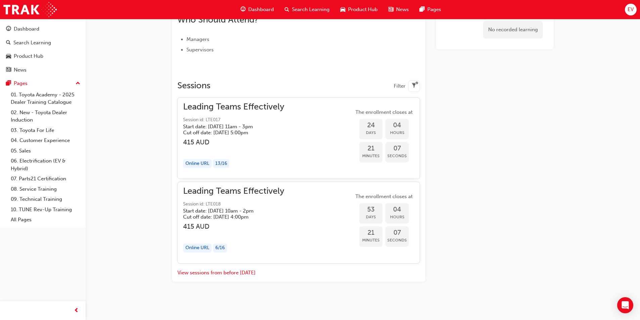
click at [293, 109] on div "Leading Teams Effectively Session id: LTE017 Start date: Tue 16 Sep 2025 , 11am…" at bounding box center [298, 138] width 231 height 70
